Goal: Information Seeking & Learning: Learn about a topic

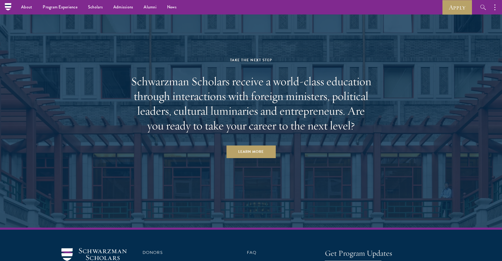
scroll to position [1958, 0]
click at [151, 82] on h2 "Schwarzman Scholars receive a world-class education through interactions with f…" at bounding box center [251, 103] width 245 height 59
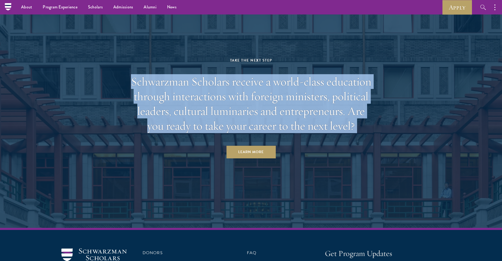
click at [151, 82] on h2 "Schwarzman Scholars receive a world-class education through interactions with f…" at bounding box center [251, 103] width 245 height 59
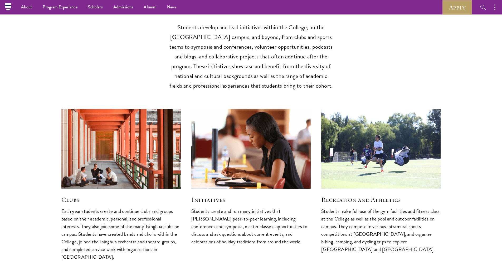
scroll to position [1227, 0]
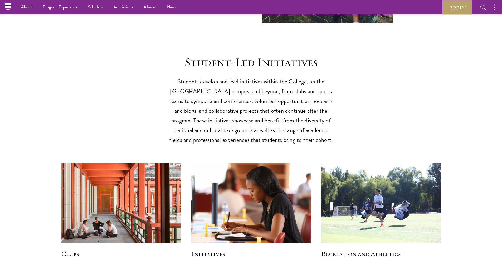
click at [215, 93] on p "Students develop and lead initiatives within the College, on the [GEOGRAPHIC_DA…" at bounding box center [250, 111] width 163 height 68
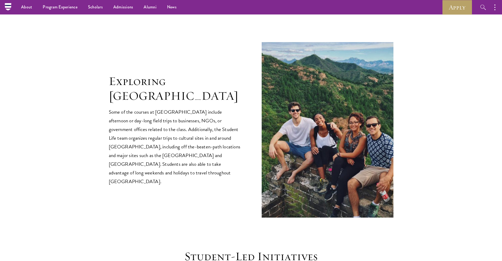
scroll to position [988, 0]
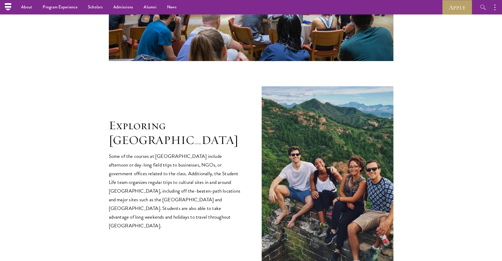
click at [215, 93] on div "Exploring [GEOGRAPHIC_DATA] Some of the courses at [GEOGRAPHIC_DATA] include af…" at bounding box center [251, 174] width 285 height 176
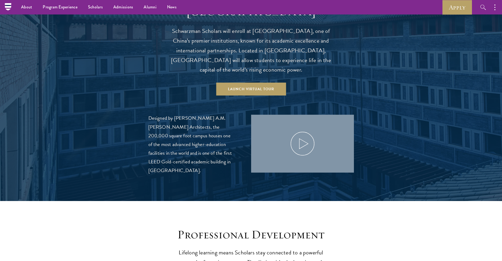
scroll to position [457, 0]
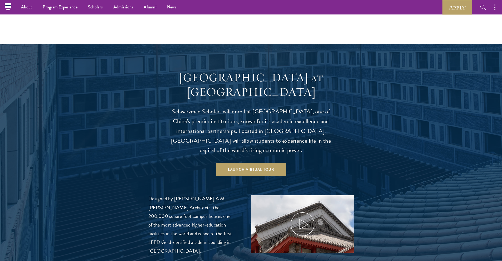
click at [215, 94] on div "[GEOGRAPHIC_DATA] at [GEOGRAPHIC_DATA] Schwarzman Scholars will enroll at [GEOG…" at bounding box center [250, 112] width 163 height 85
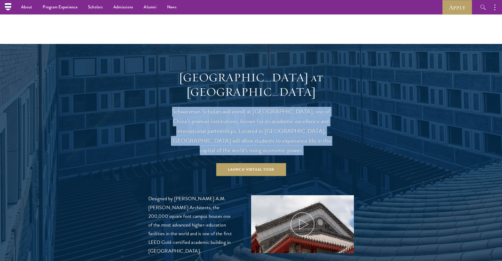
click at [215, 94] on div "[GEOGRAPHIC_DATA] at [GEOGRAPHIC_DATA] Schwarzman Scholars will enroll at [GEOG…" at bounding box center [250, 112] width 163 height 85
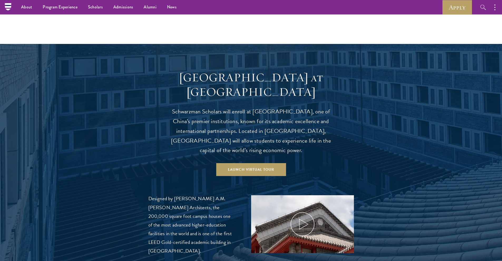
click at [216, 73] on h3 "[GEOGRAPHIC_DATA] at [GEOGRAPHIC_DATA]" at bounding box center [250, 85] width 163 height 30
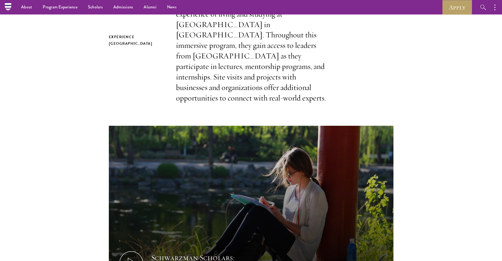
scroll to position [172, 0]
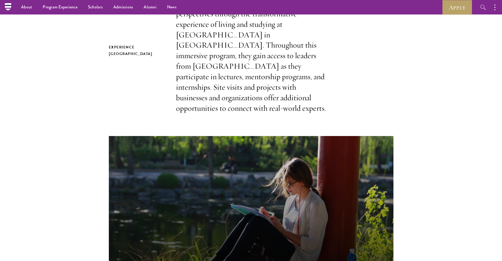
click at [216, 73] on p "Scholars take part in an unparalleled learning opportunity designed to expand t…" at bounding box center [251, 51] width 150 height 126
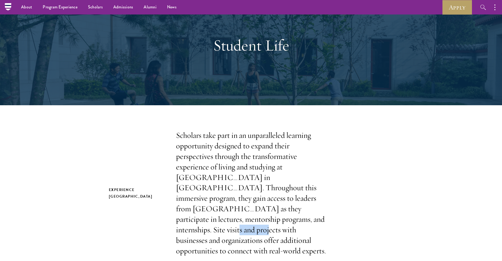
scroll to position [0, 0]
